Goal: Task Accomplishment & Management: Manage account settings

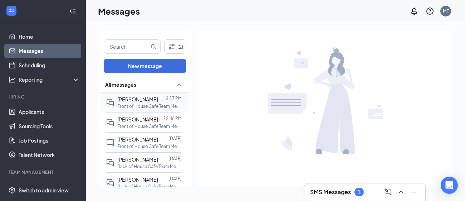
click at [148, 98] on span "[PERSON_NAME]" at bounding box center [137, 99] width 41 height 6
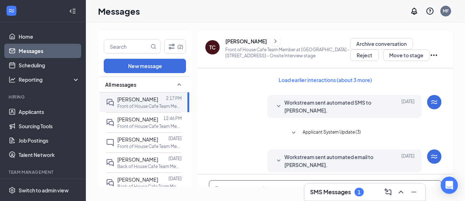
scroll to position [61, 0]
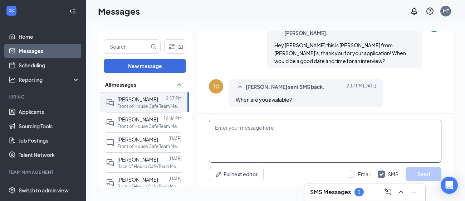
click at [273, 134] on textarea at bounding box center [325, 141] width 233 height 43
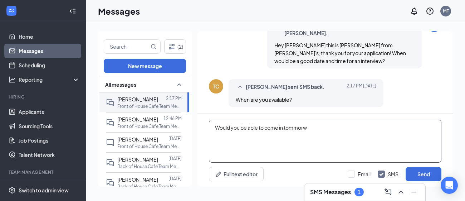
click at [296, 130] on textarea "Would you be able to come in tommorw" at bounding box center [325, 141] width 233 height 43
click at [342, 129] on textarea "Would you be able to come in [DATE] 10am?" at bounding box center [325, 141] width 233 height 43
type textarea "Would you be able to come in [DATE] 10am?"
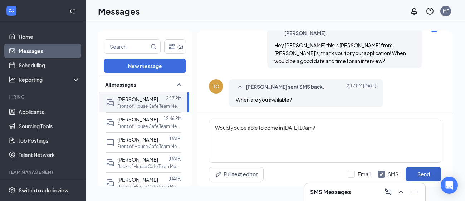
click at [424, 175] on button "Send" at bounding box center [424, 174] width 36 height 14
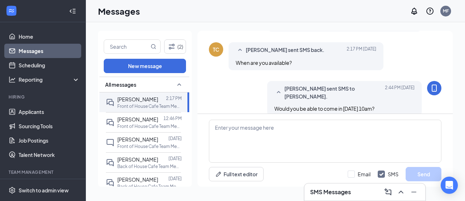
scroll to position [252, 0]
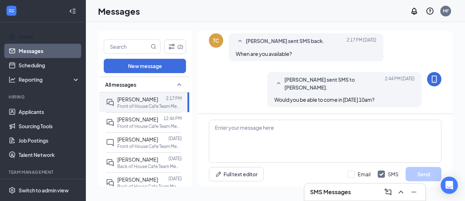
drag, startPoint x: 52, startPoint y: 41, endPoint x: 70, endPoint y: 2, distance: 42.9
click at [52, 41] on link "Home" at bounding box center [49, 36] width 61 height 14
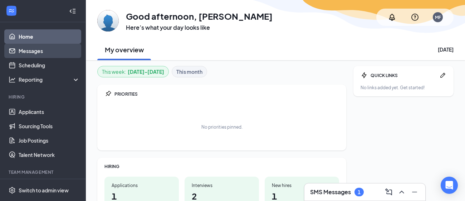
click at [40, 50] on link "Messages" at bounding box center [49, 51] width 61 height 14
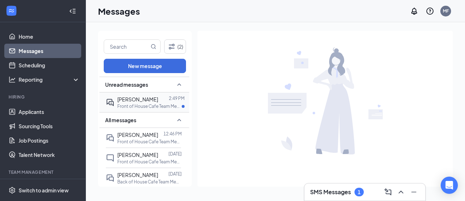
click at [147, 108] on p "Front of House Cafe Team Member at [GEOGRAPHIC_DATA] - [STREET_ADDRESS]" at bounding box center [149, 106] width 64 height 6
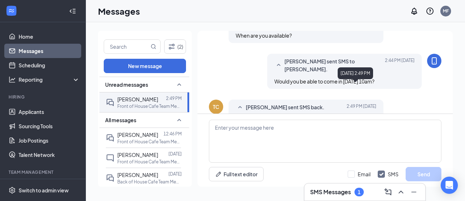
scroll to position [257, 0]
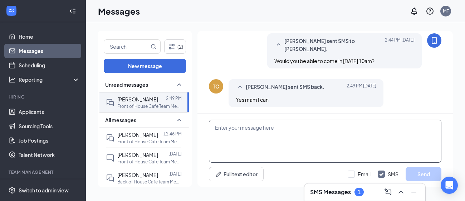
click at [328, 129] on textarea at bounding box center [325, 141] width 233 height 43
type textarea "Wonderful, we'll see you then!"
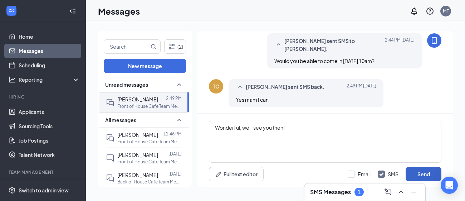
click at [435, 170] on button "Send" at bounding box center [424, 174] width 36 height 14
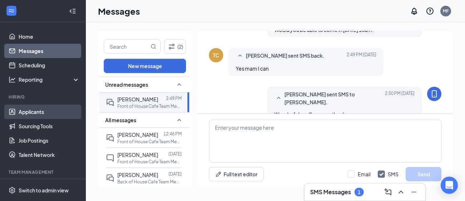
scroll to position [303, 0]
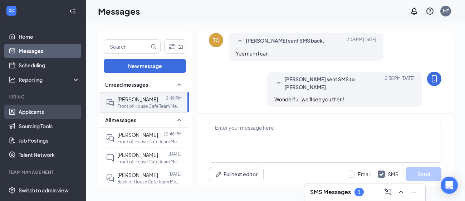
click at [37, 107] on link "Applicants" at bounding box center [49, 112] width 61 height 14
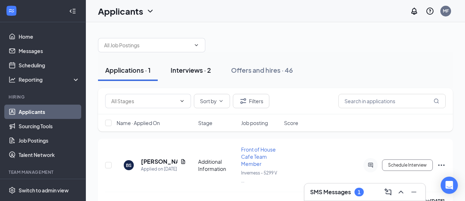
click at [193, 71] on div "Interviews · 2" at bounding box center [191, 70] width 40 height 9
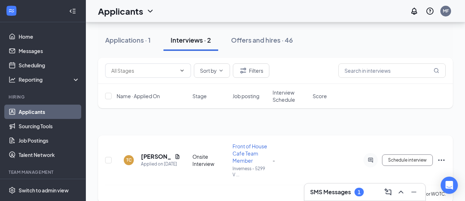
scroll to position [37, 0]
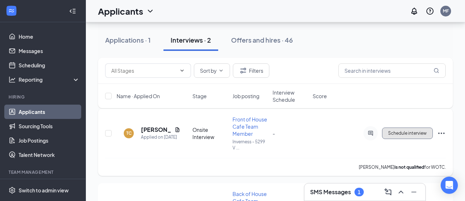
click at [409, 135] on button "Schedule interview" at bounding box center [407, 132] width 51 height 11
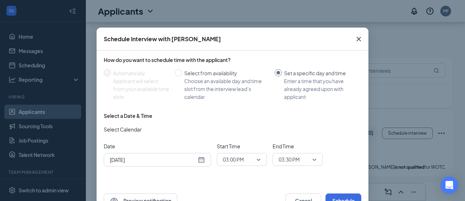
scroll to position [32, 0]
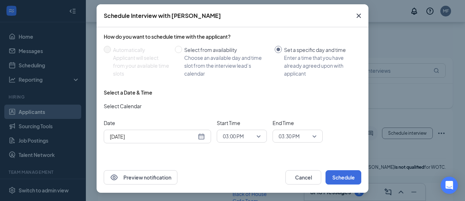
click at [205, 137] on div "[DATE]" at bounding box center [157, 137] width 107 height 14
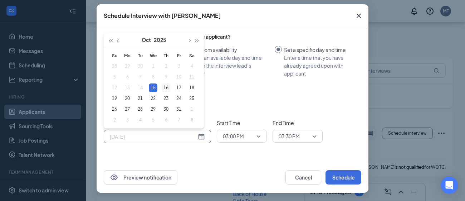
type input "[DATE]"
click at [165, 84] on div "16" at bounding box center [166, 87] width 9 height 9
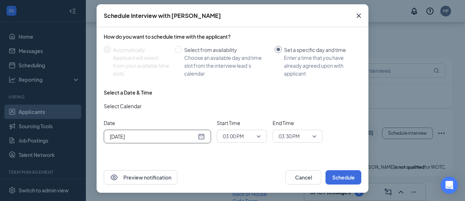
click at [237, 136] on span "03:00 PM" at bounding box center [233, 136] width 21 height 11
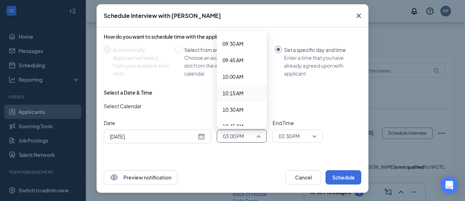
scroll to position [618, 0]
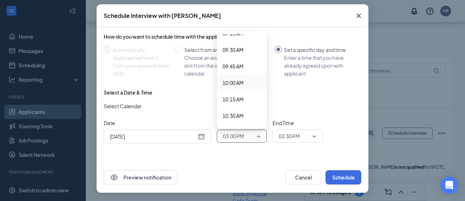
click at [238, 84] on span "10:00 AM" at bounding box center [233, 83] width 21 height 8
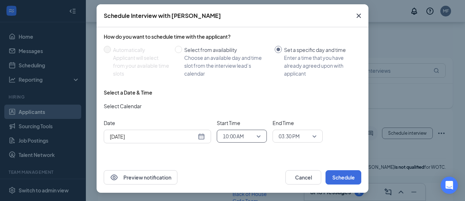
click at [291, 139] on span "03:30 PM" at bounding box center [289, 136] width 21 height 11
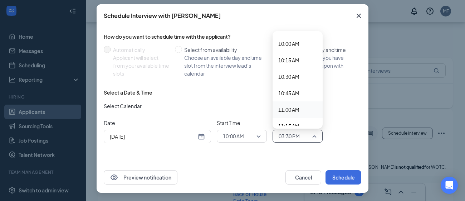
scroll to position [655, 0]
click at [293, 76] on span "10:30 AM" at bounding box center [289, 79] width 21 height 8
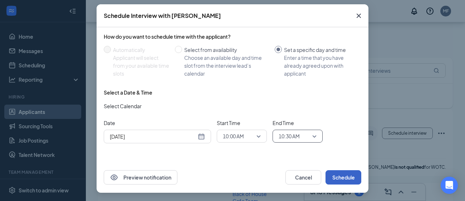
click at [350, 179] on button "Schedule" at bounding box center [344, 177] width 36 height 14
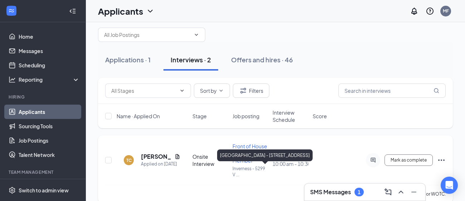
scroll to position [8, 0]
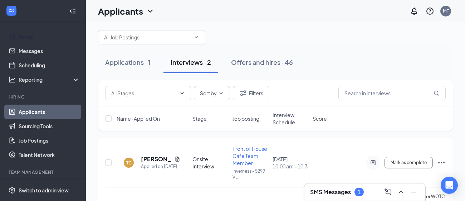
drag, startPoint x: 41, startPoint y: 38, endPoint x: 52, endPoint y: 1, distance: 38.7
click at [41, 38] on link "Home" at bounding box center [49, 36] width 61 height 14
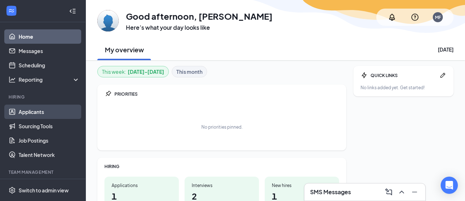
click at [44, 114] on link "Applicants" at bounding box center [49, 112] width 61 height 14
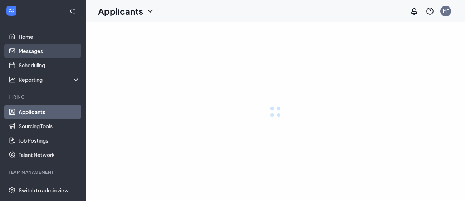
click at [42, 49] on link "Messages" at bounding box center [49, 51] width 61 height 14
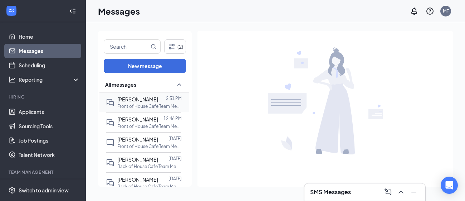
click at [152, 103] on p "Front of House Cafe Team Member at [GEOGRAPHIC_DATA] - [STREET_ADDRESS]" at bounding box center [149, 106] width 64 height 6
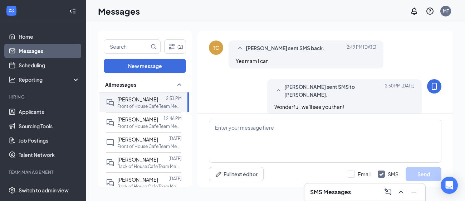
scroll to position [207, 0]
